Goal: Information Seeking & Learning: Learn about a topic

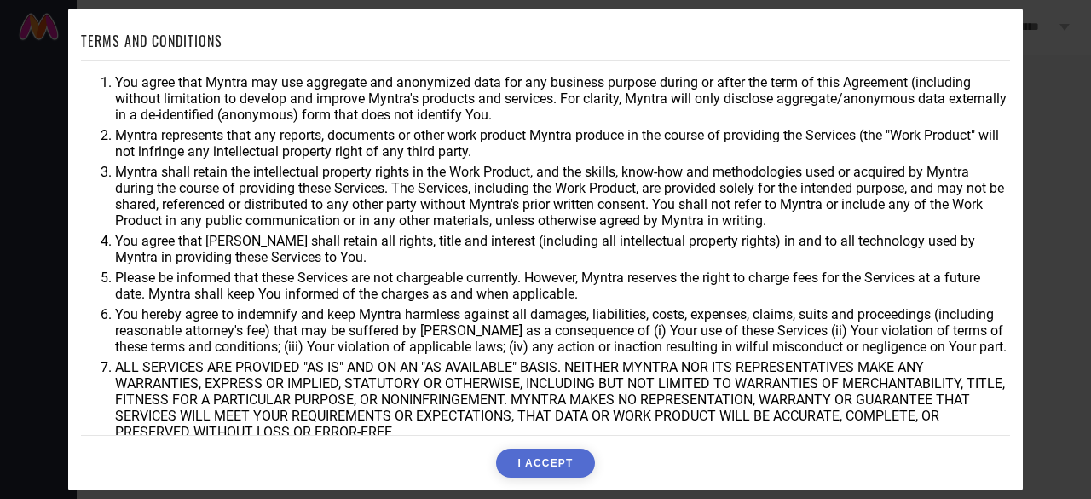
scroll to position [94, 0]
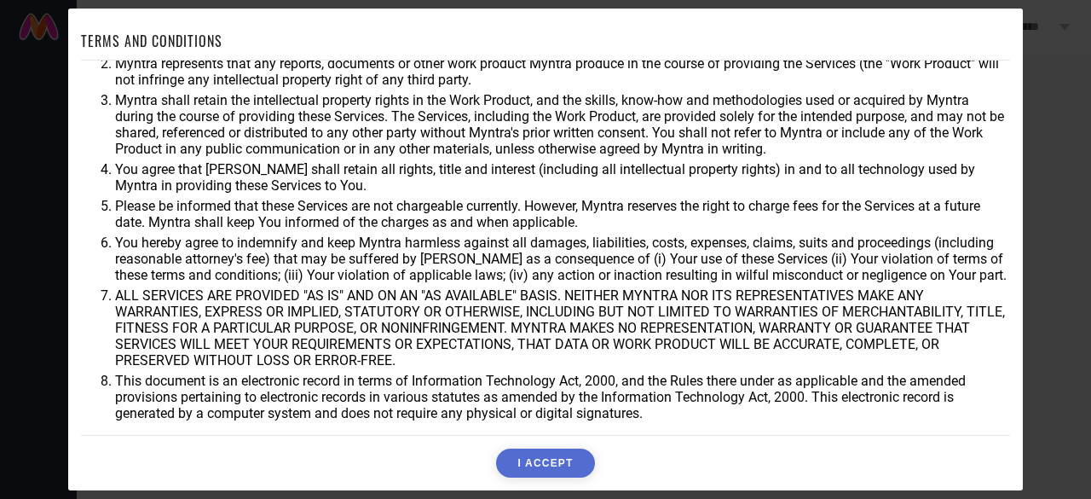
click at [537, 468] on button "I ACCEPT" at bounding box center [545, 462] width 98 height 29
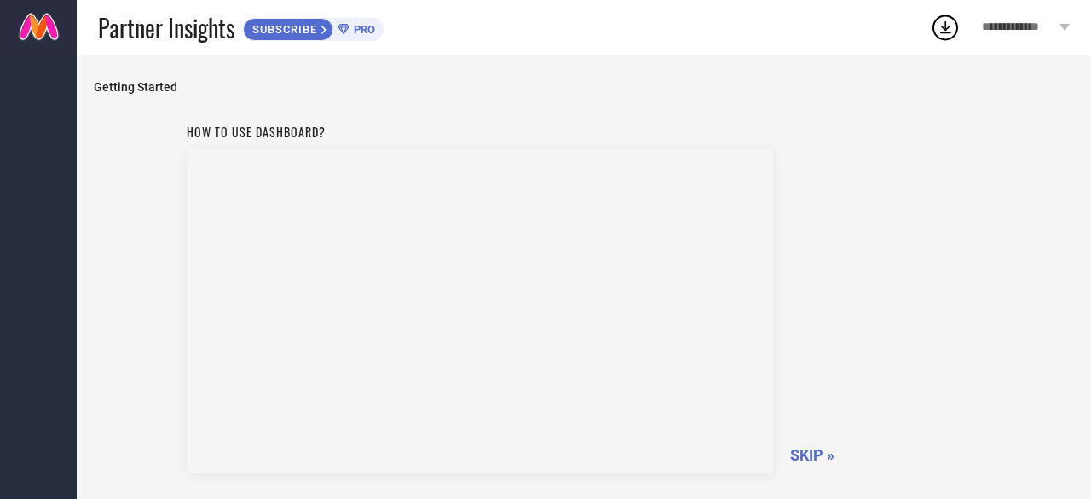
click at [811, 458] on span "SKIP »" at bounding box center [812, 455] width 44 height 18
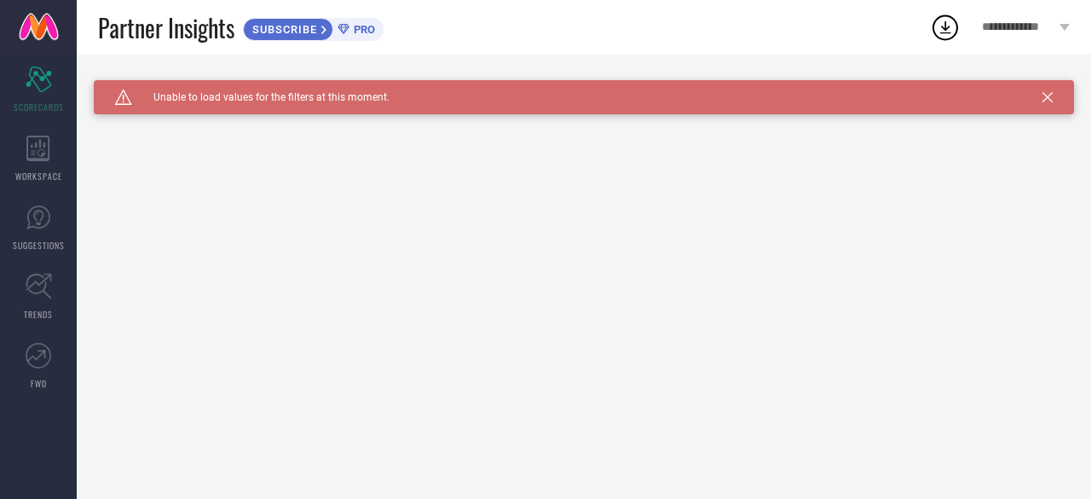
click at [1045, 95] on icon at bounding box center [1047, 97] width 10 height 10
click at [1044, 101] on icon at bounding box center [1047, 97] width 10 height 10
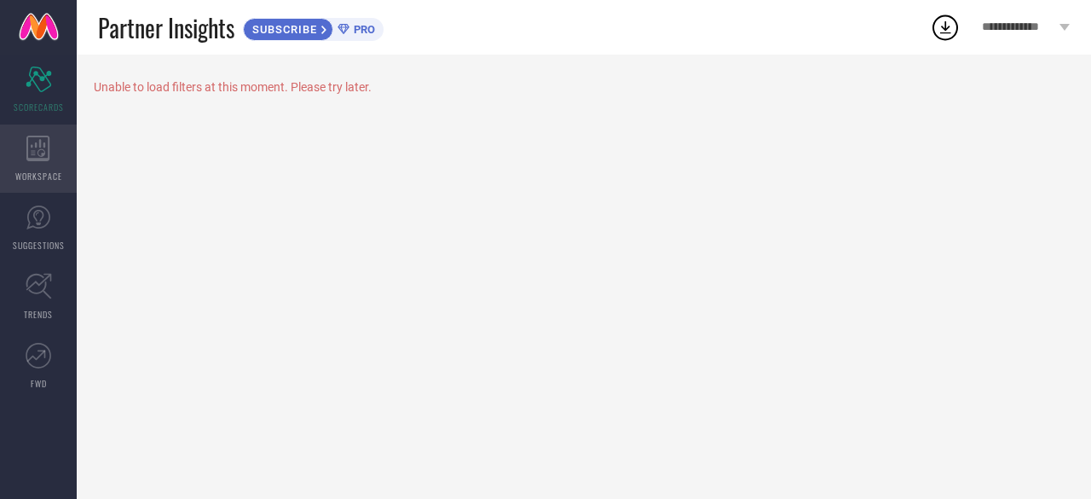
click at [4, 164] on div "WORKSPACE" at bounding box center [38, 158] width 77 height 68
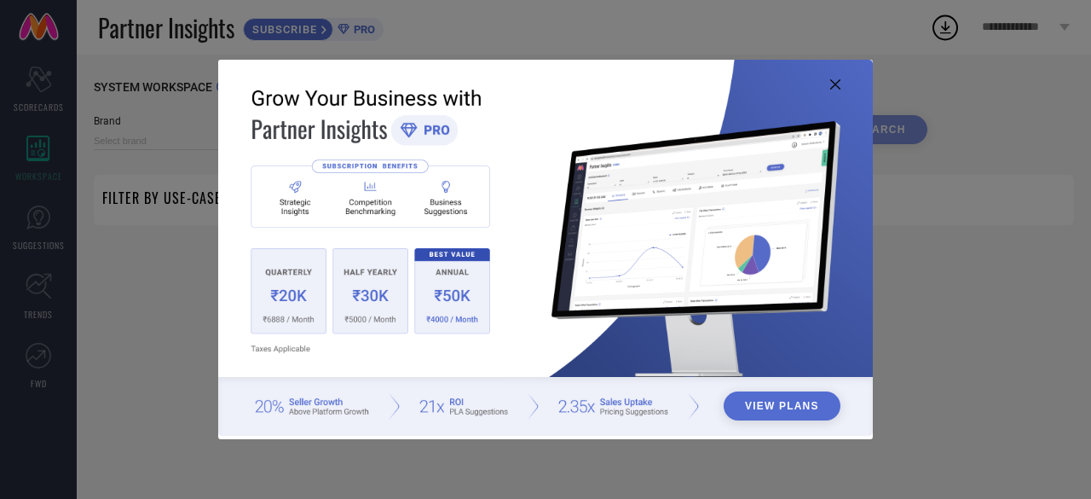
type input "1 STOP FASHION"
type input "All"
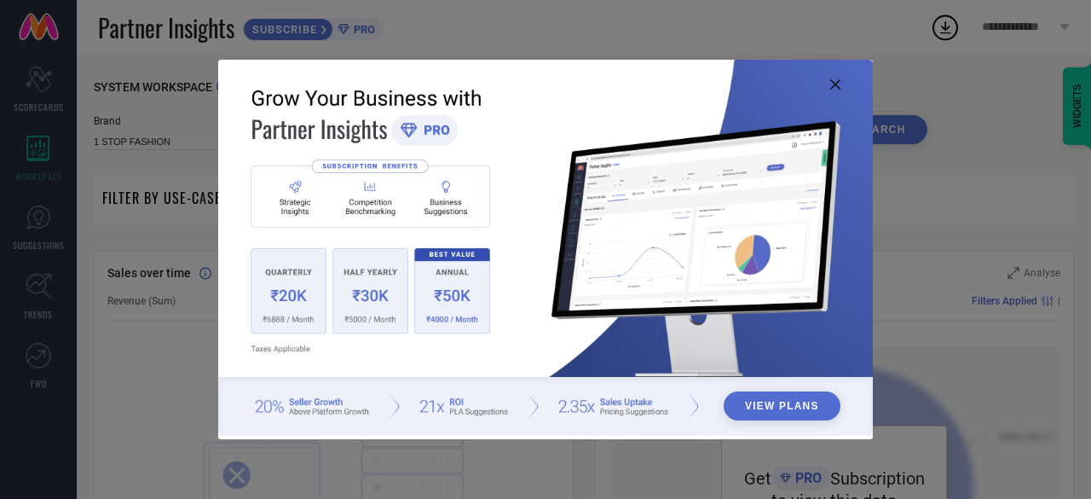
click at [837, 77] on img at bounding box center [545, 248] width 654 height 377
click at [837, 84] on icon at bounding box center [835, 84] width 10 height 10
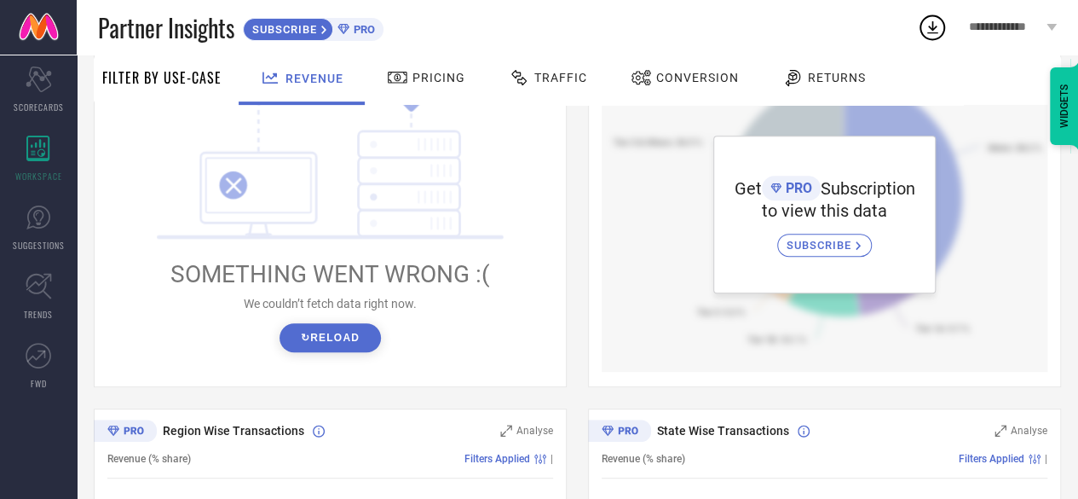
scroll to position [288, 0]
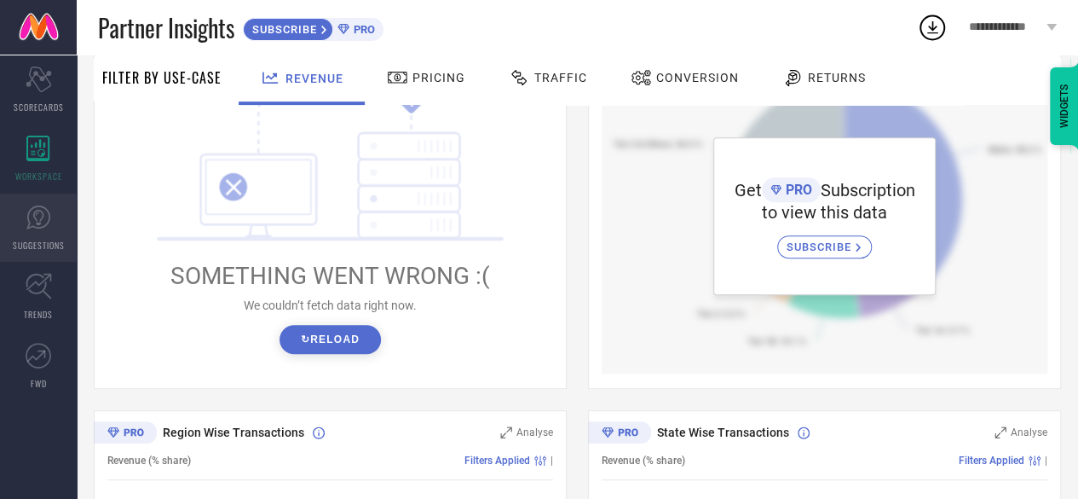
click at [45, 239] on span "SUGGESTIONS" at bounding box center [39, 245] width 52 height 13
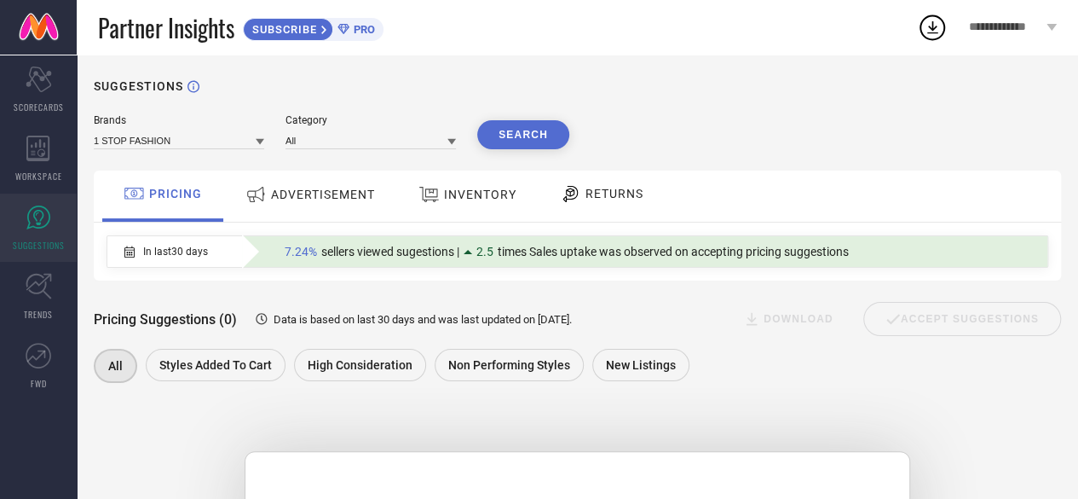
scroll to position [3, 0]
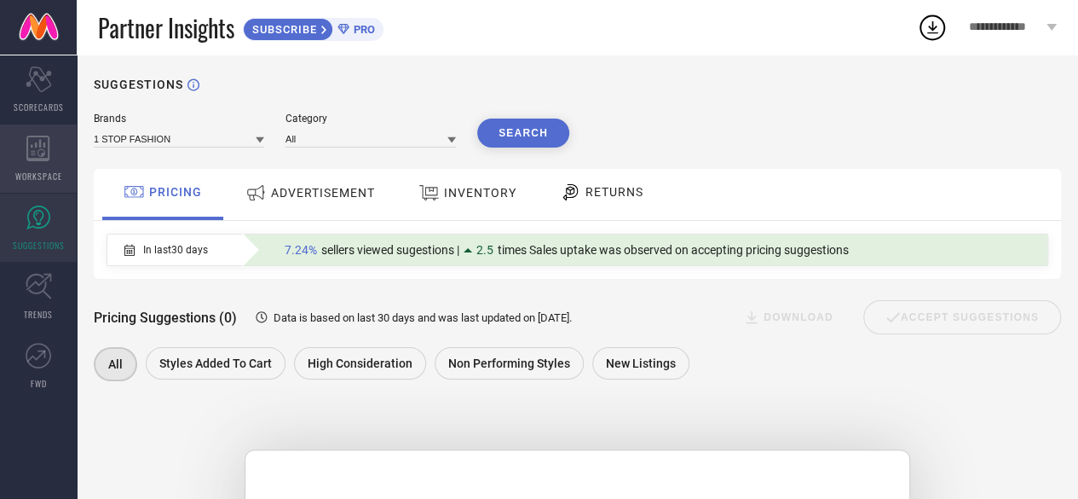
click at [37, 151] on icon at bounding box center [38, 148] width 24 height 26
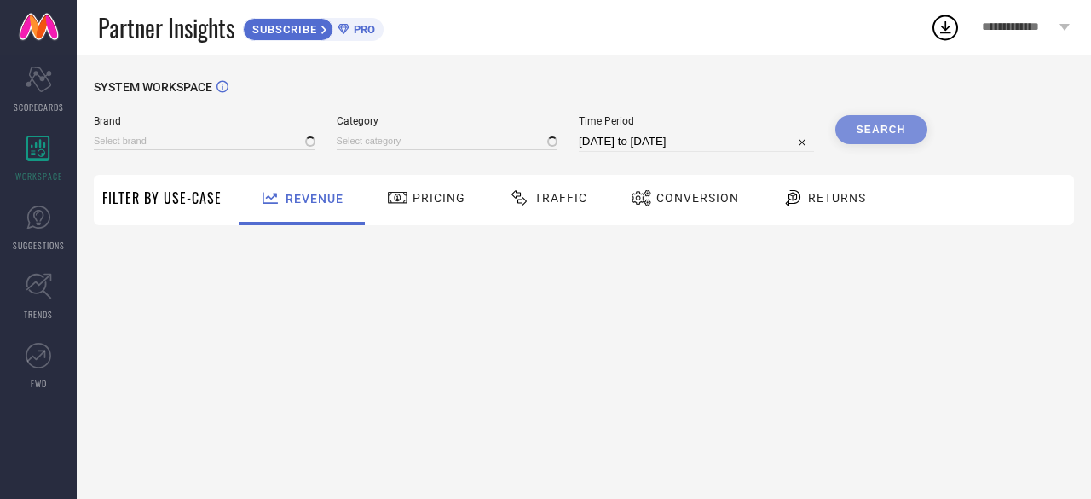
type input "1 STOP FASHION"
type input "All"
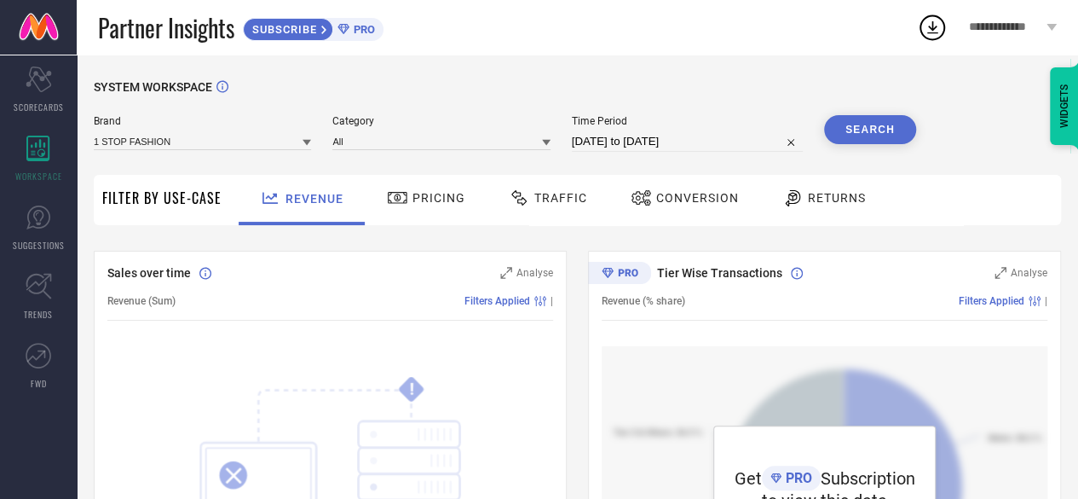
click at [566, 197] on span "Traffic" at bounding box center [560, 198] width 53 height 14
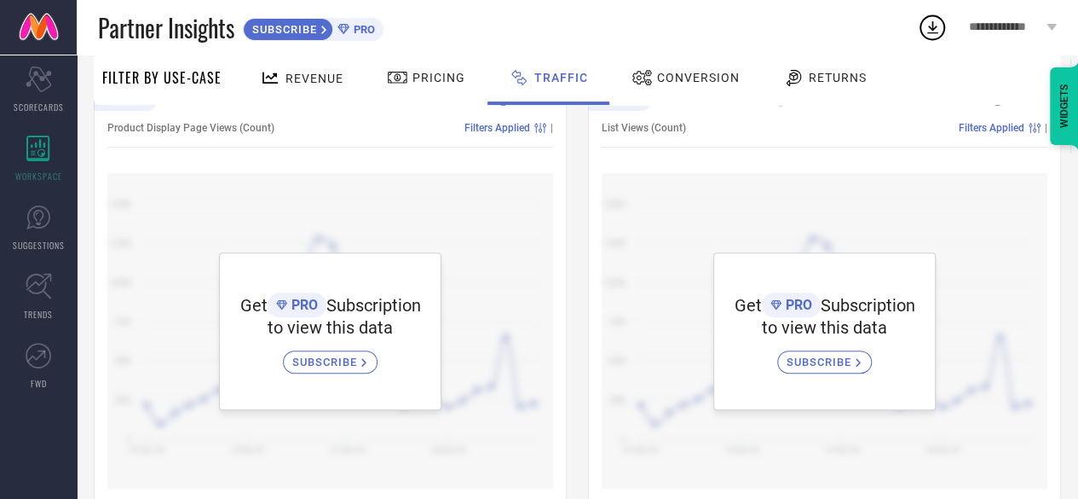
scroll to position [174, 0]
click at [337, 367] on span "SUBSCRIBE" at bounding box center [326, 360] width 69 height 13
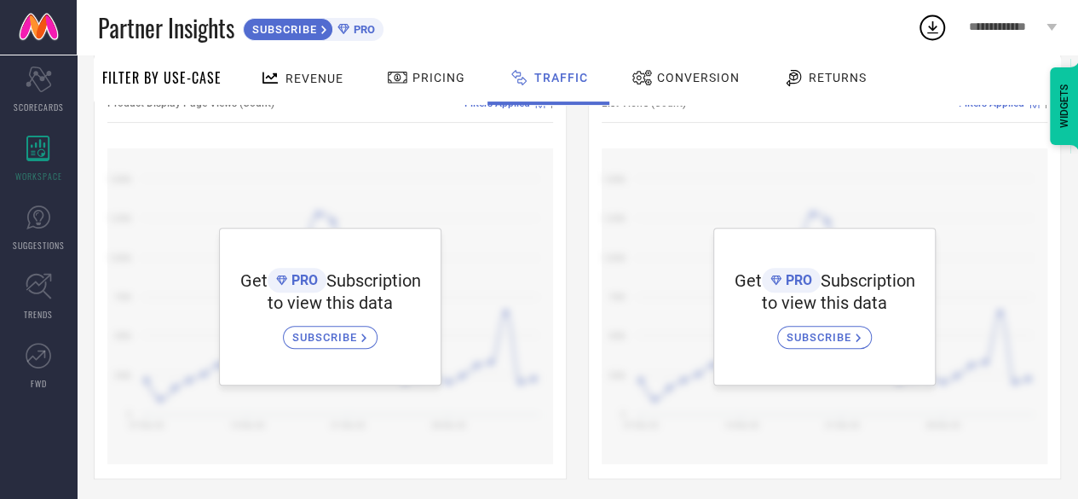
scroll to position [172, 0]
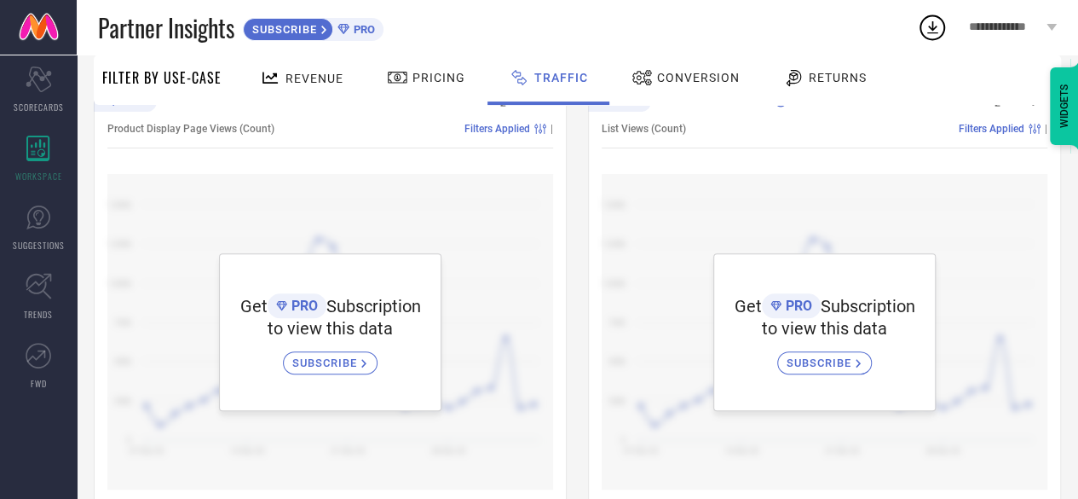
click at [418, 79] on span "Pricing" at bounding box center [438, 78] width 53 height 14
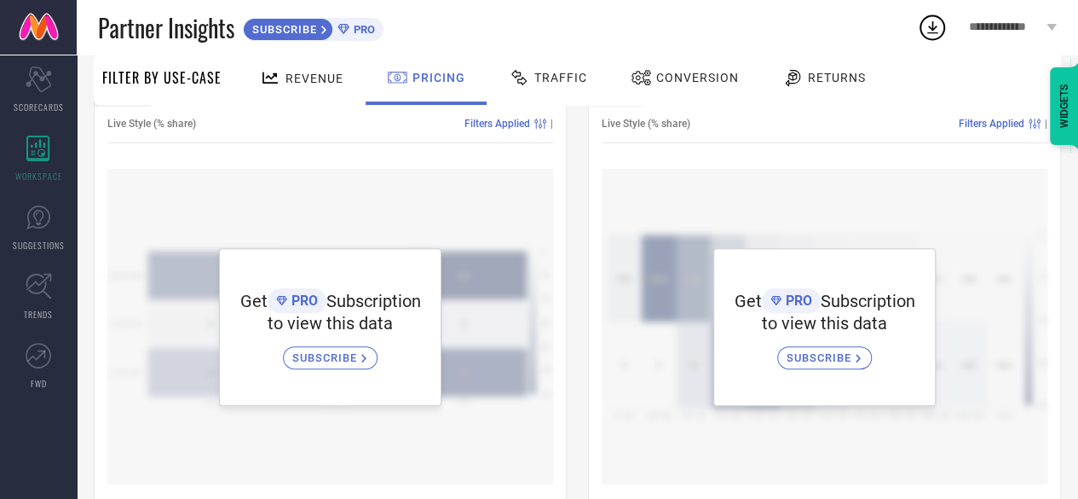
scroll to position [176, 0]
click at [305, 84] on span "Revenue" at bounding box center [314, 79] width 58 height 14
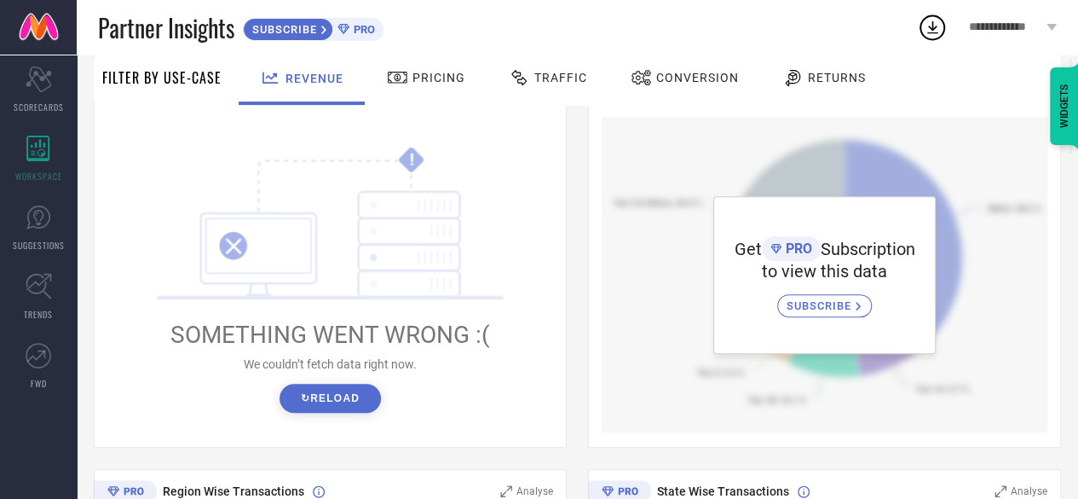
scroll to position [230, 0]
click at [32, 103] on span "SCORECARDS" at bounding box center [39, 107] width 50 height 13
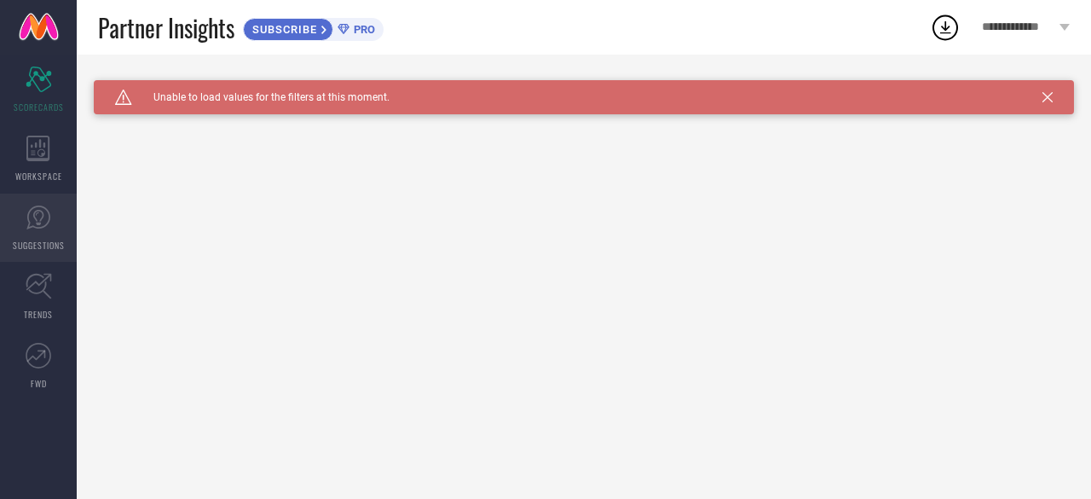
click at [17, 243] on span "SUGGESTIONS" at bounding box center [39, 245] width 52 height 13
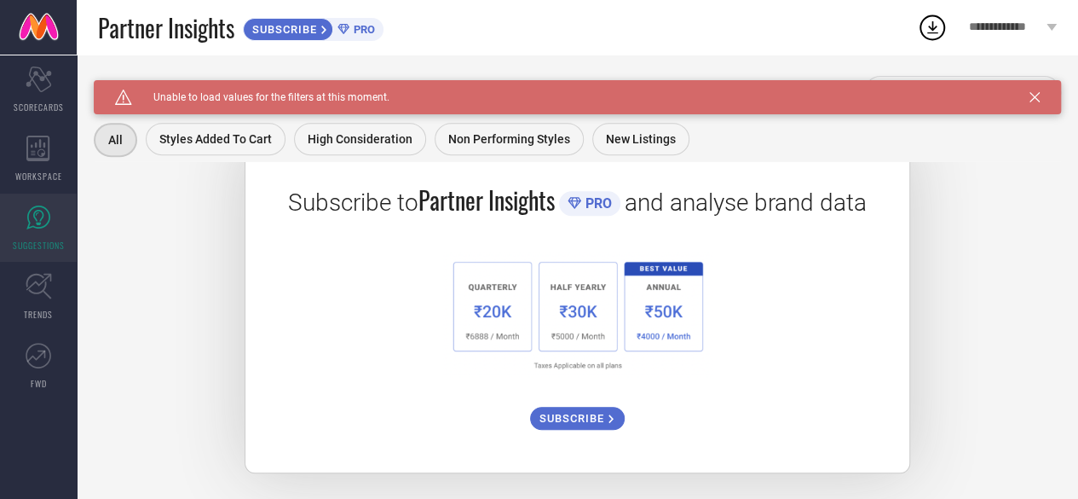
scroll to position [315, 0]
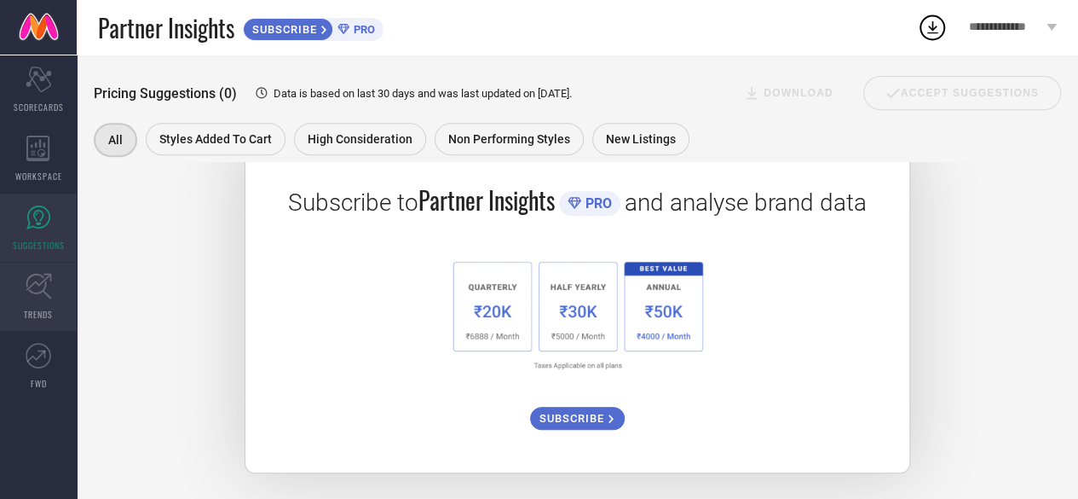
click at [19, 277] on link "TRENDS" at bounding box center [38, 296] width 77 height 68
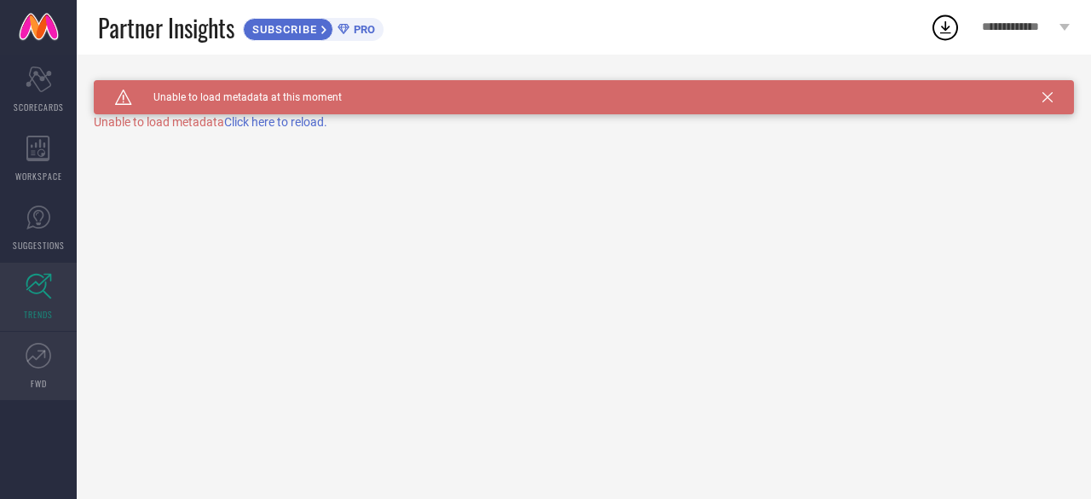
click at [30, 372] on link "FWD" at bounding box center [38, 365] width 77 height 68
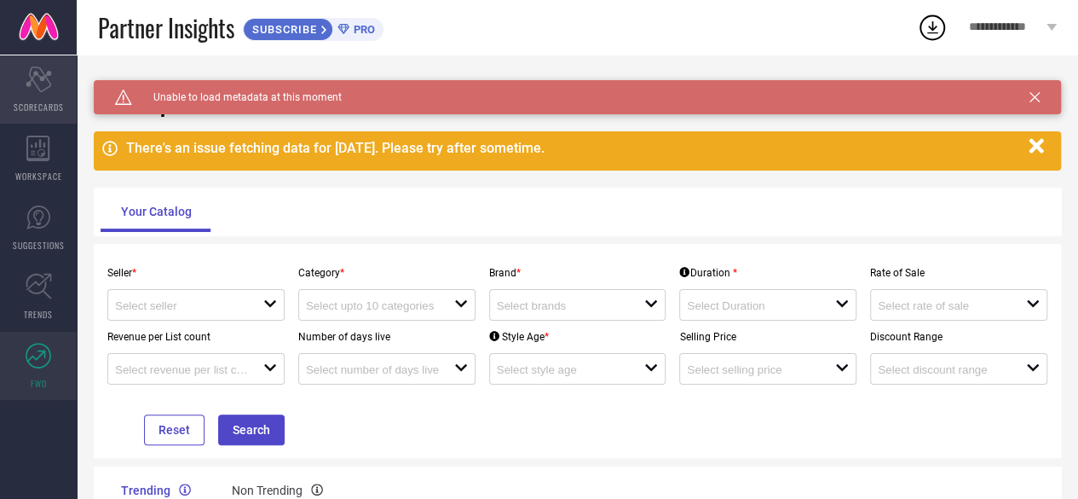
click at [37, 104] on span "SCORECARDS" at bounding box center [39, 107] width 50 height 13
